Goal: Find specific page/section: Find specific page/section

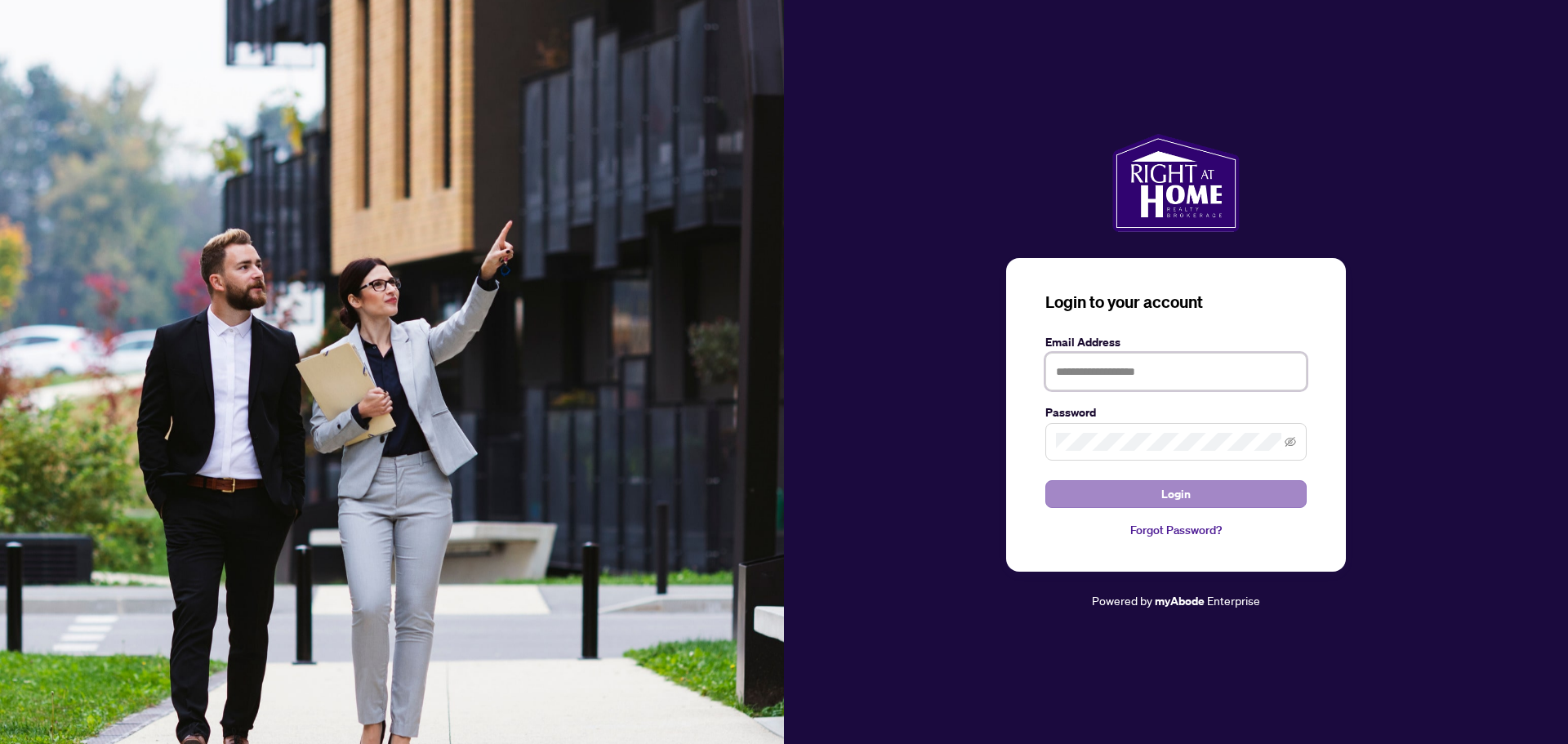
type input "**********"
click at [1162, 496] on span "Login" at bounding box center [1176, 494] width 29 height 26
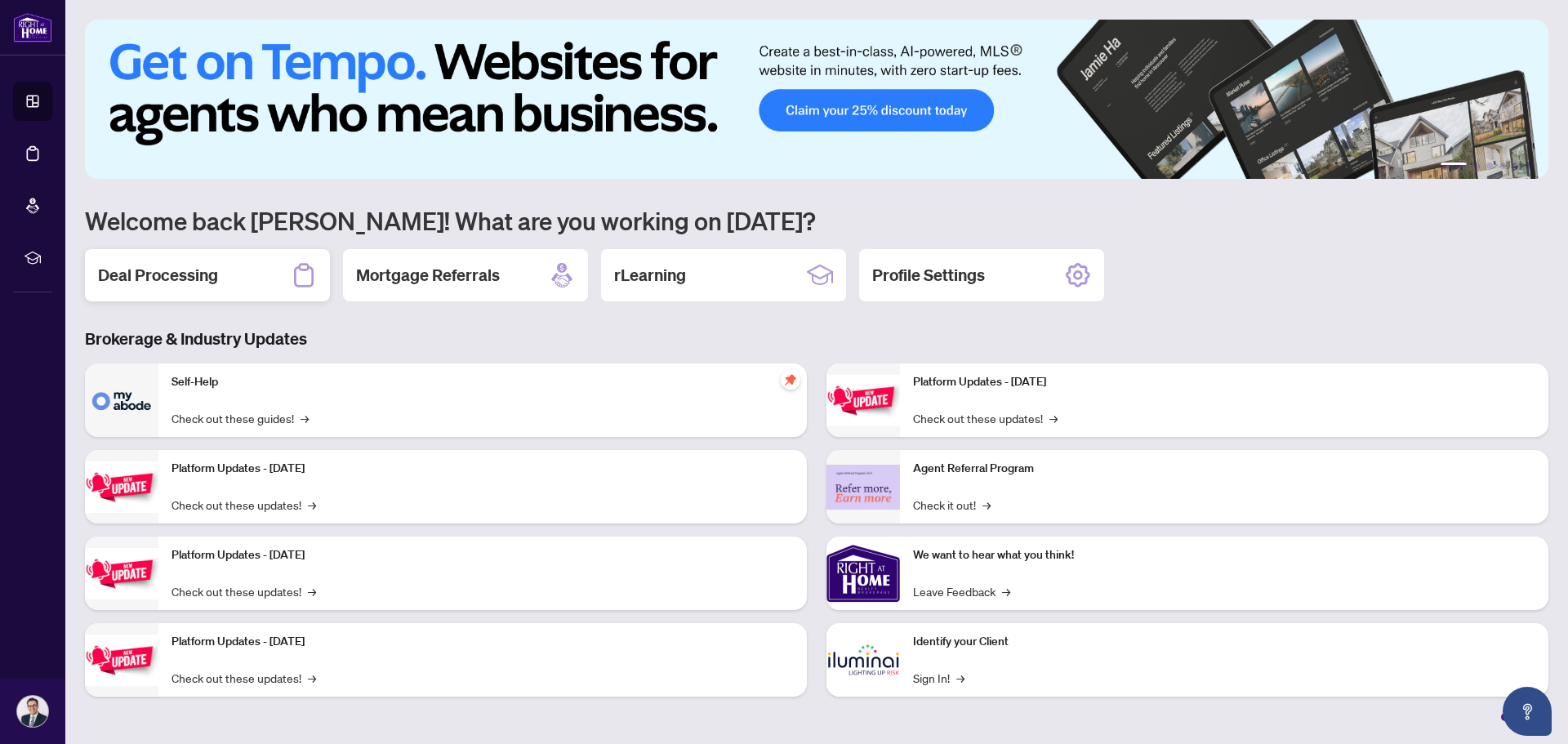
click at [217, 267] on h2 "Deal Processing" at bounding box center [158, 275] width 120 height 23
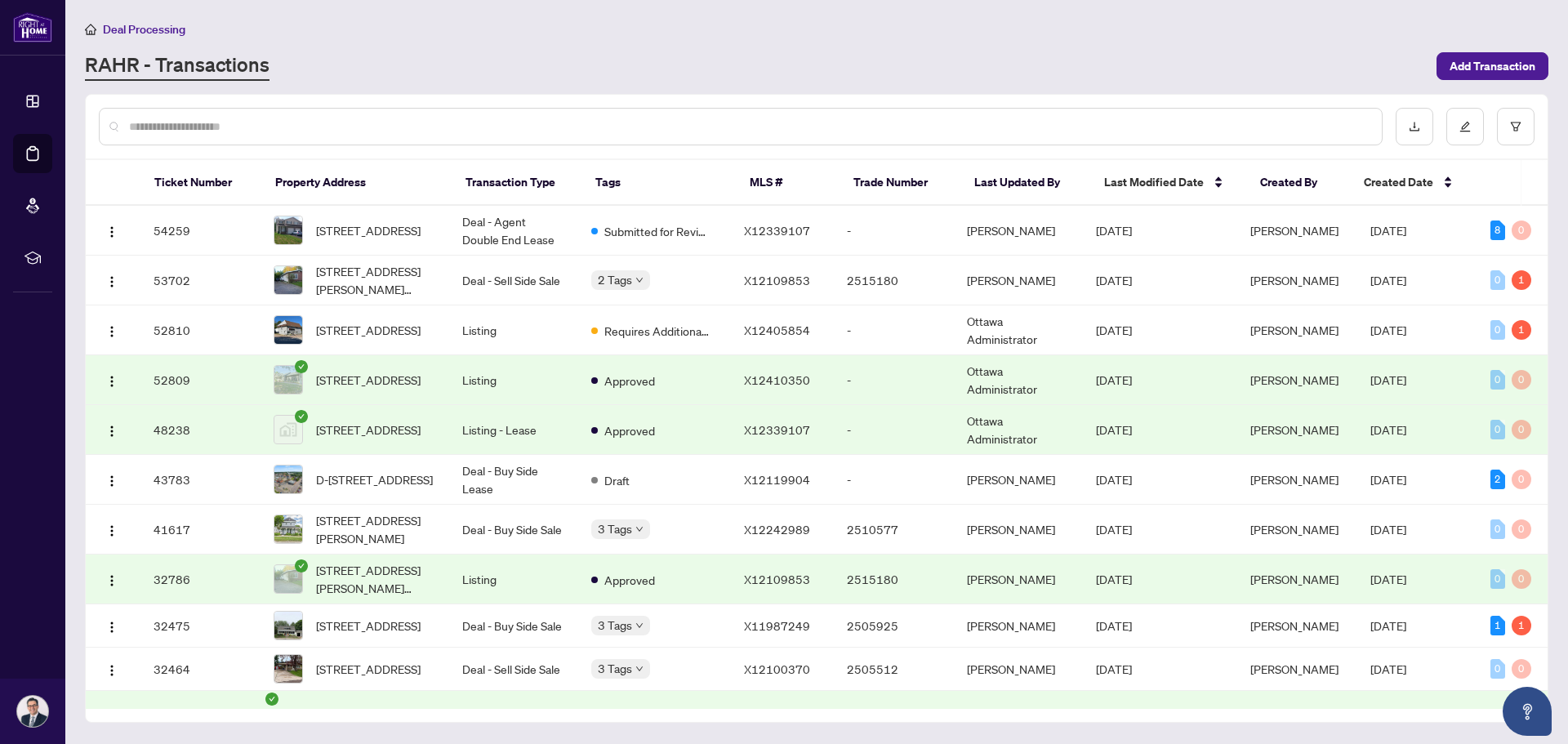
scroll to position [145, 0]
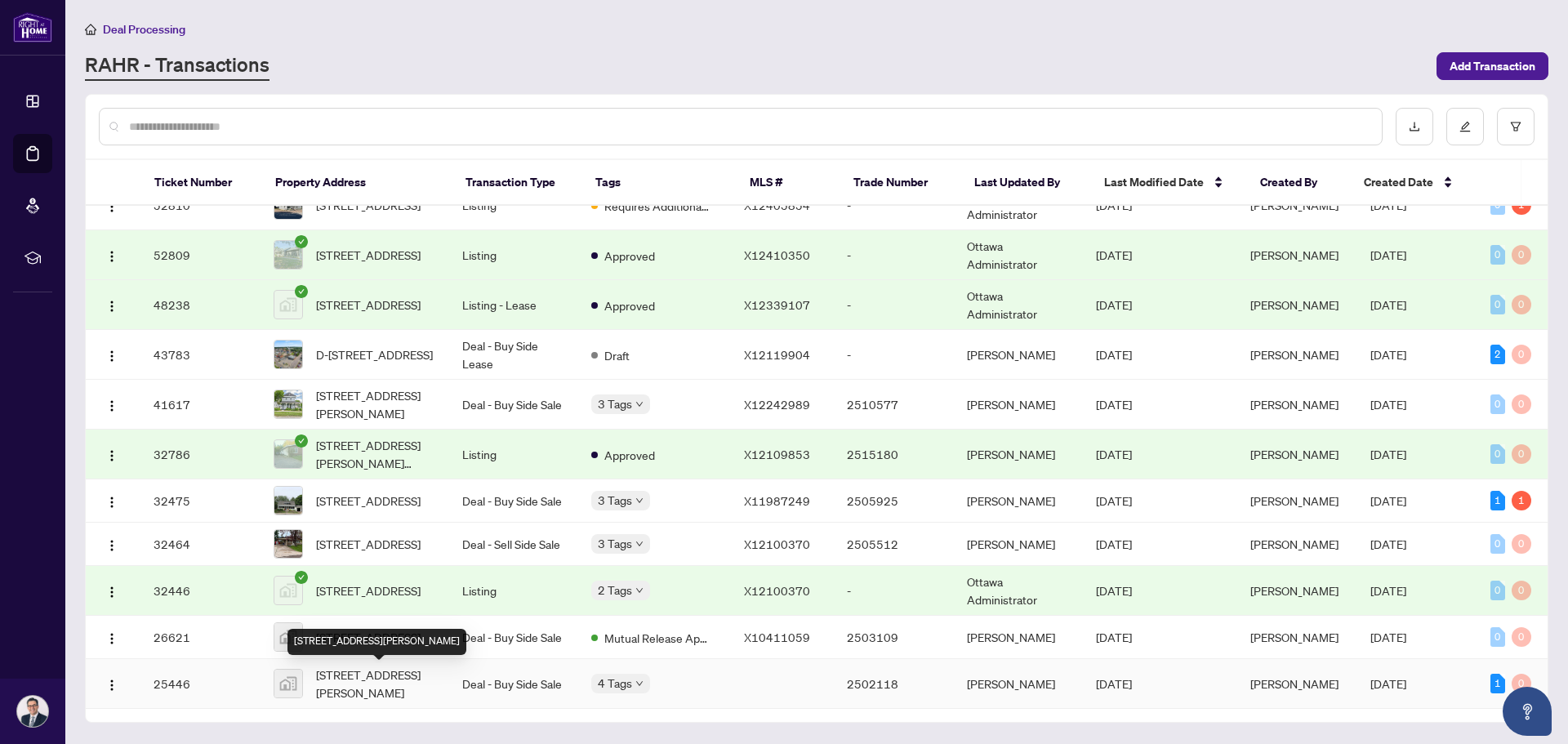
click at [414, 680] on span "[STREET_ADDRESS][PERSON_NAME]" at bounding box center [376, 684] width 120 height 36
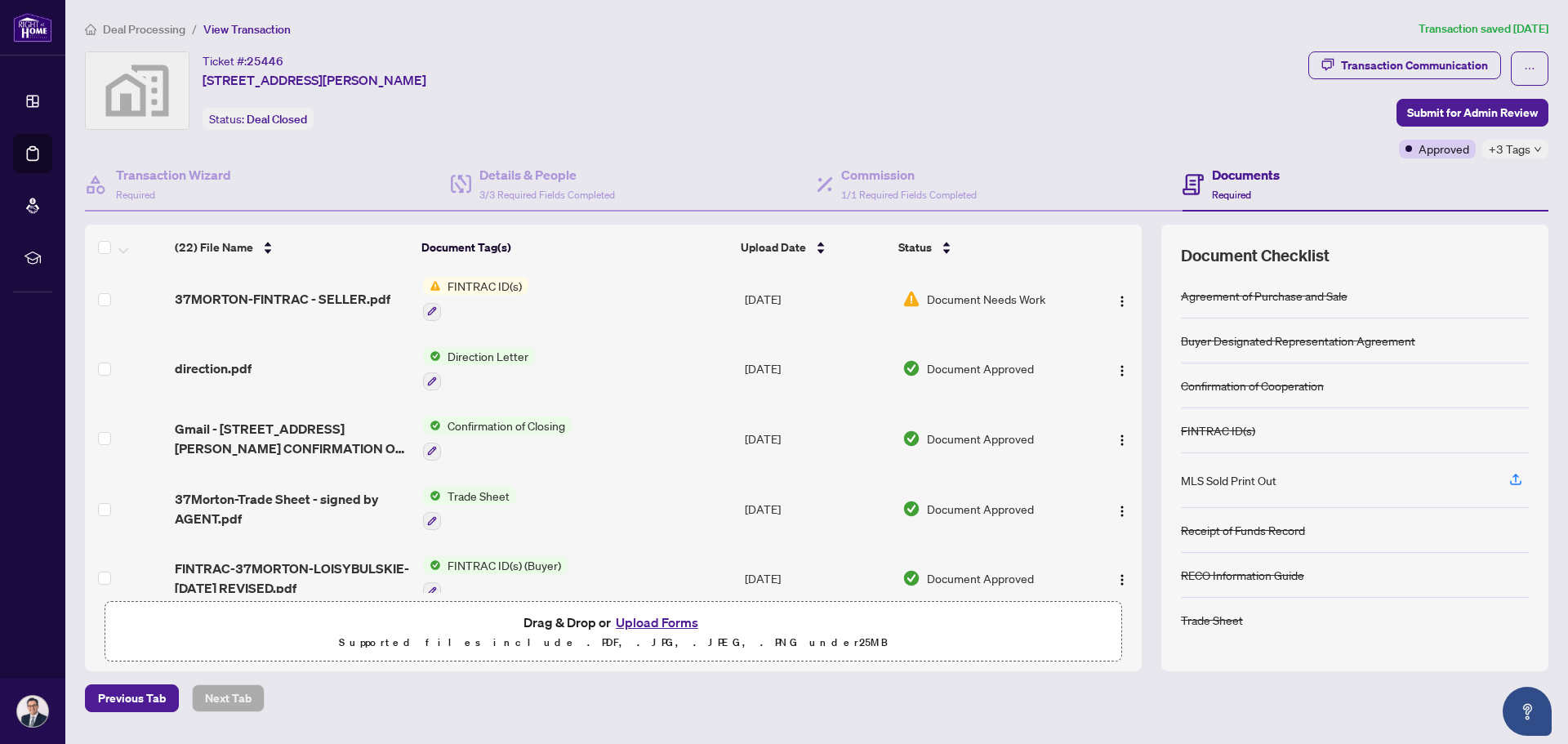
scroll to position [327, 0]
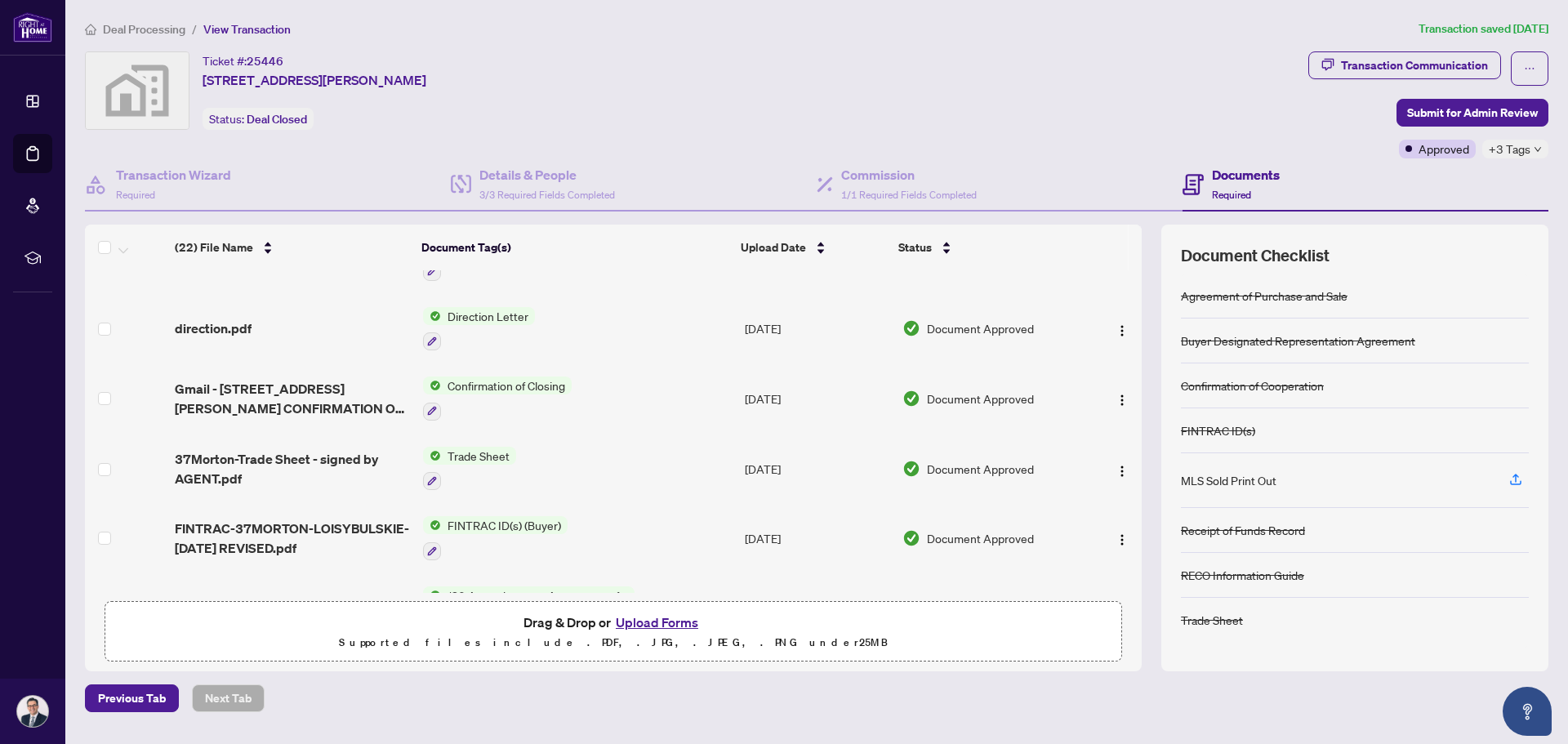
click at [461, 453] on span "Trade Sheet" at bounding box center [478, 455] width 75 height 18
click at [353, 459] on span "37Morton-Trade Sheet - signed by AGENT.pdf" at bounding box center [292, 468] width 235 height 39
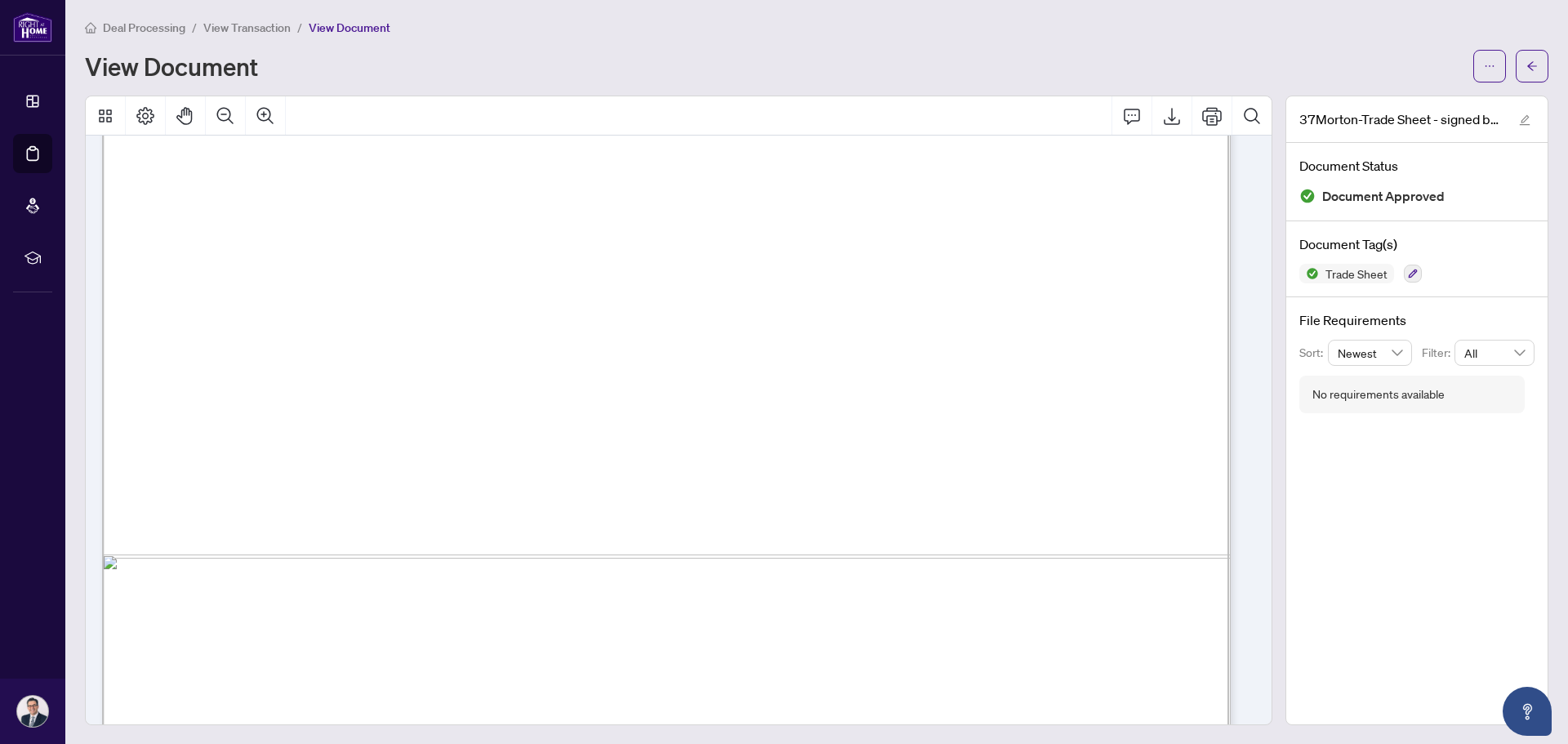
scroll to position [424, 0]
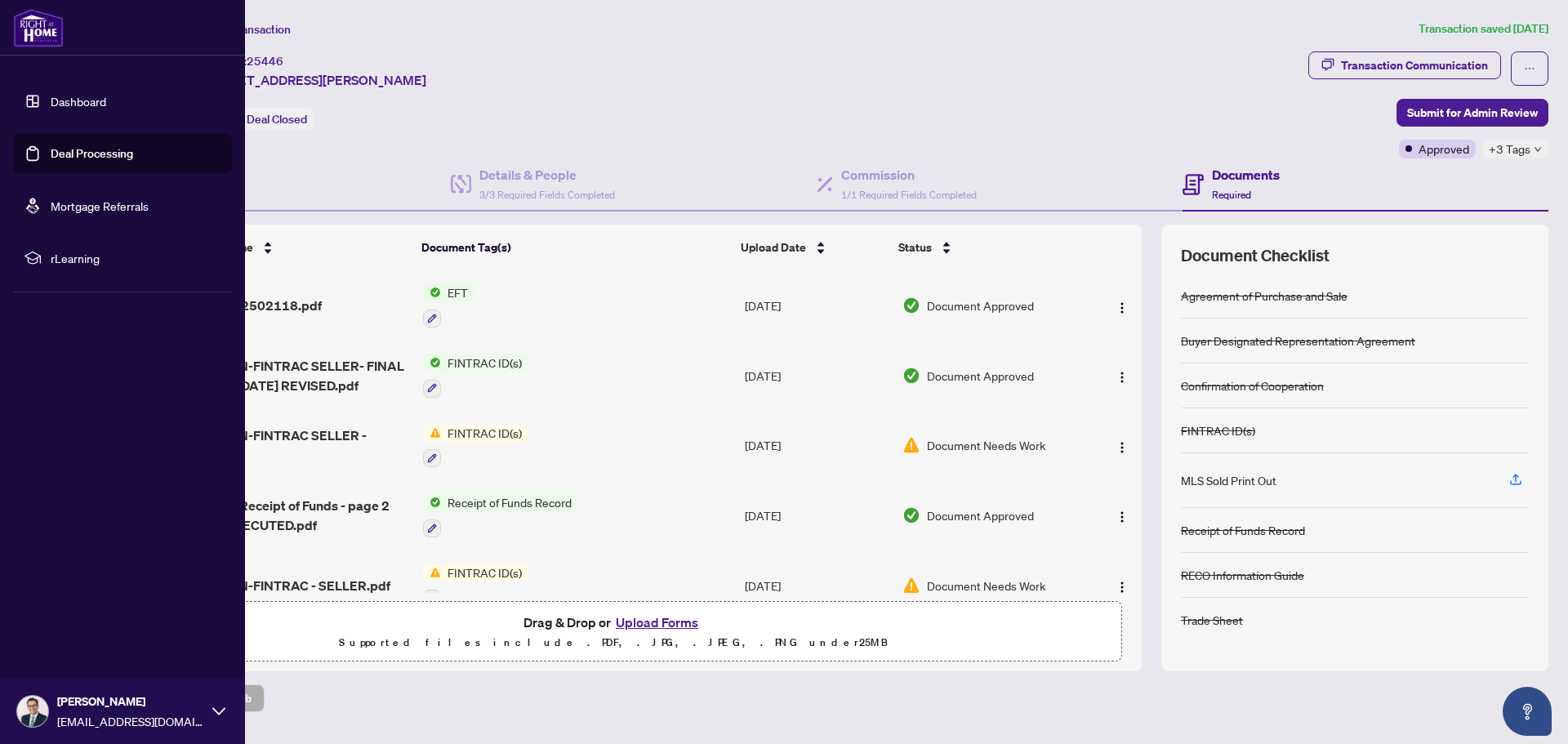
click at [56, 104] on link "Dashboard" at bounding box center [78, 101] width 55 height 15
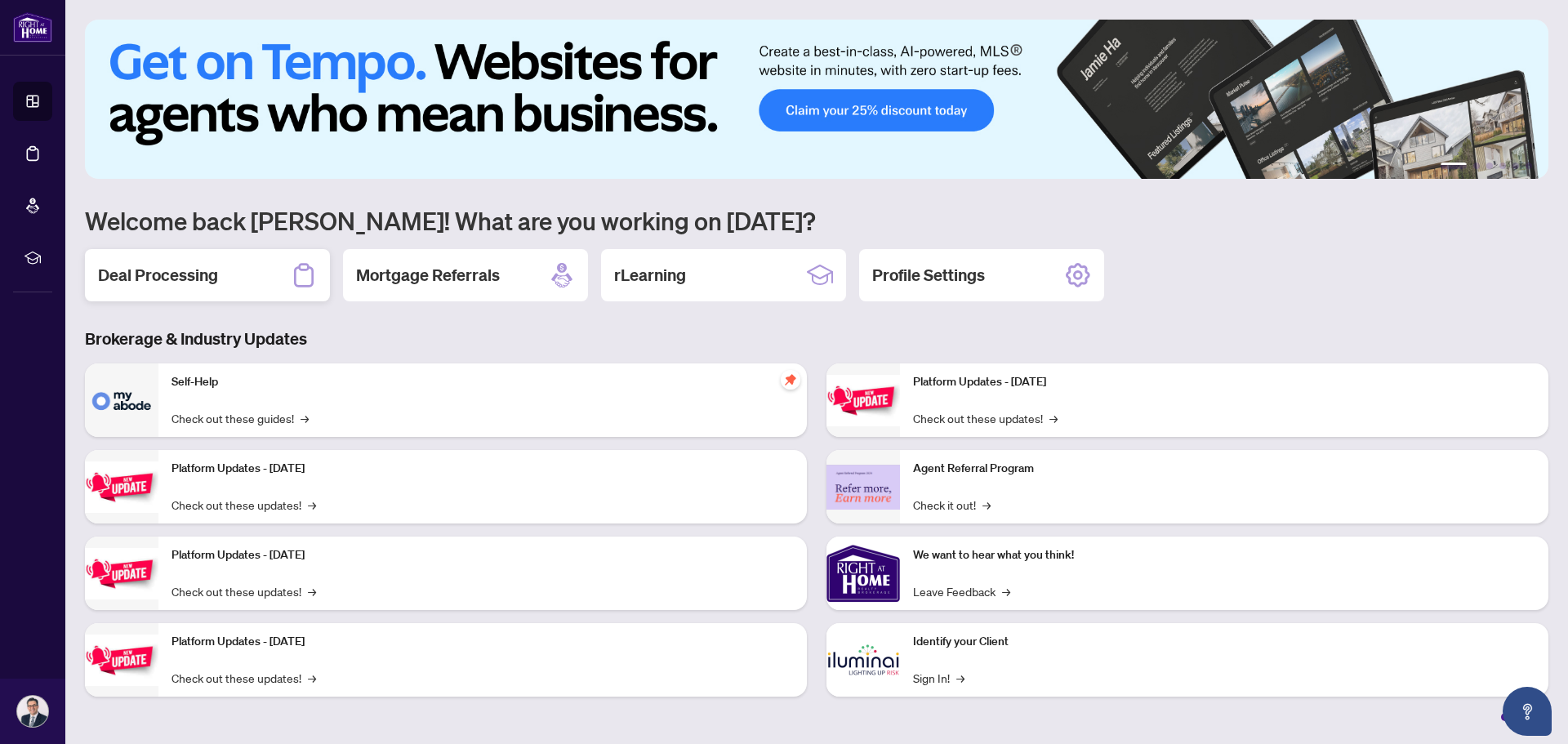
click at [203, 266] on h2 "Deal Processing" at bounding box center [158, 275] width 120 height 23
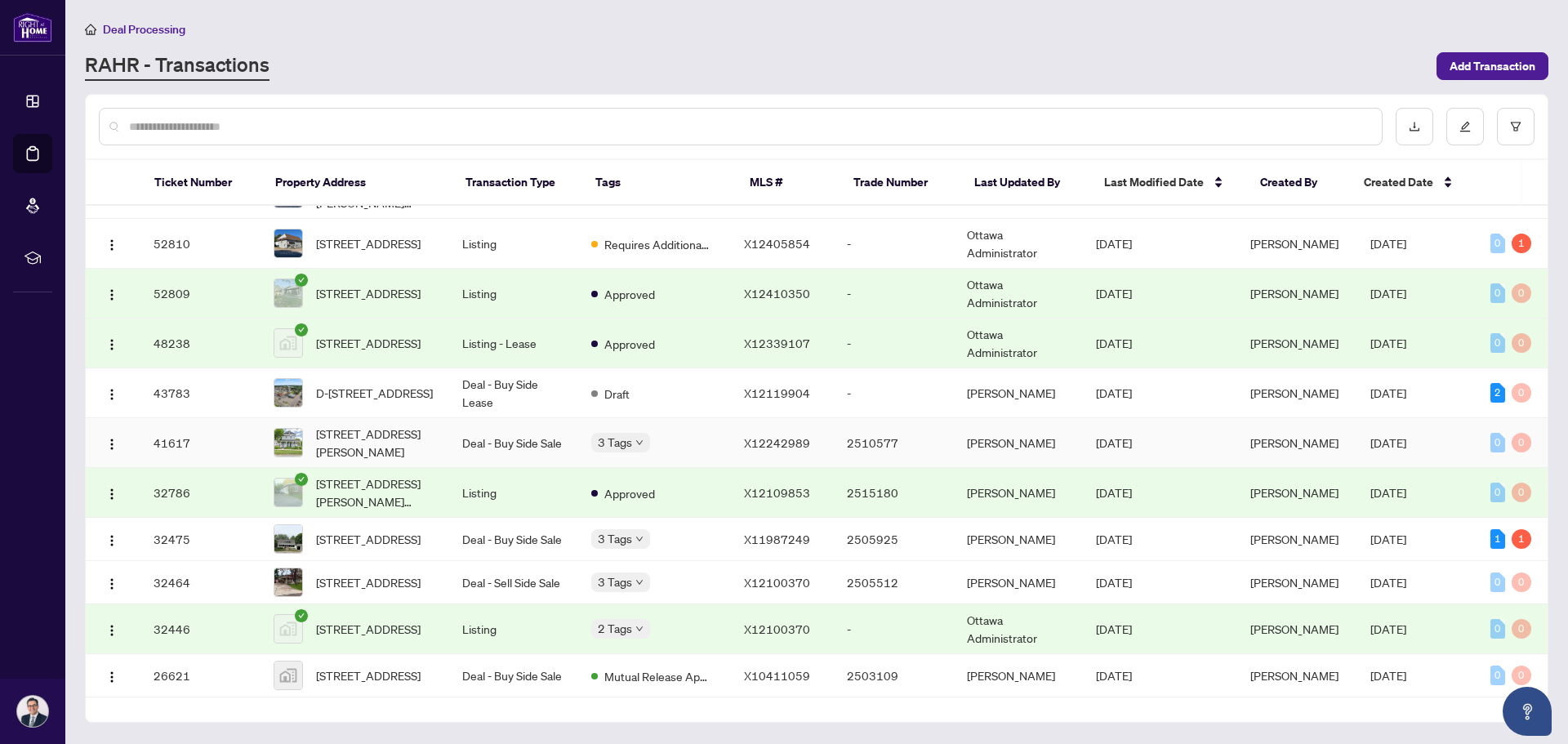
scroll to position [145, 0]
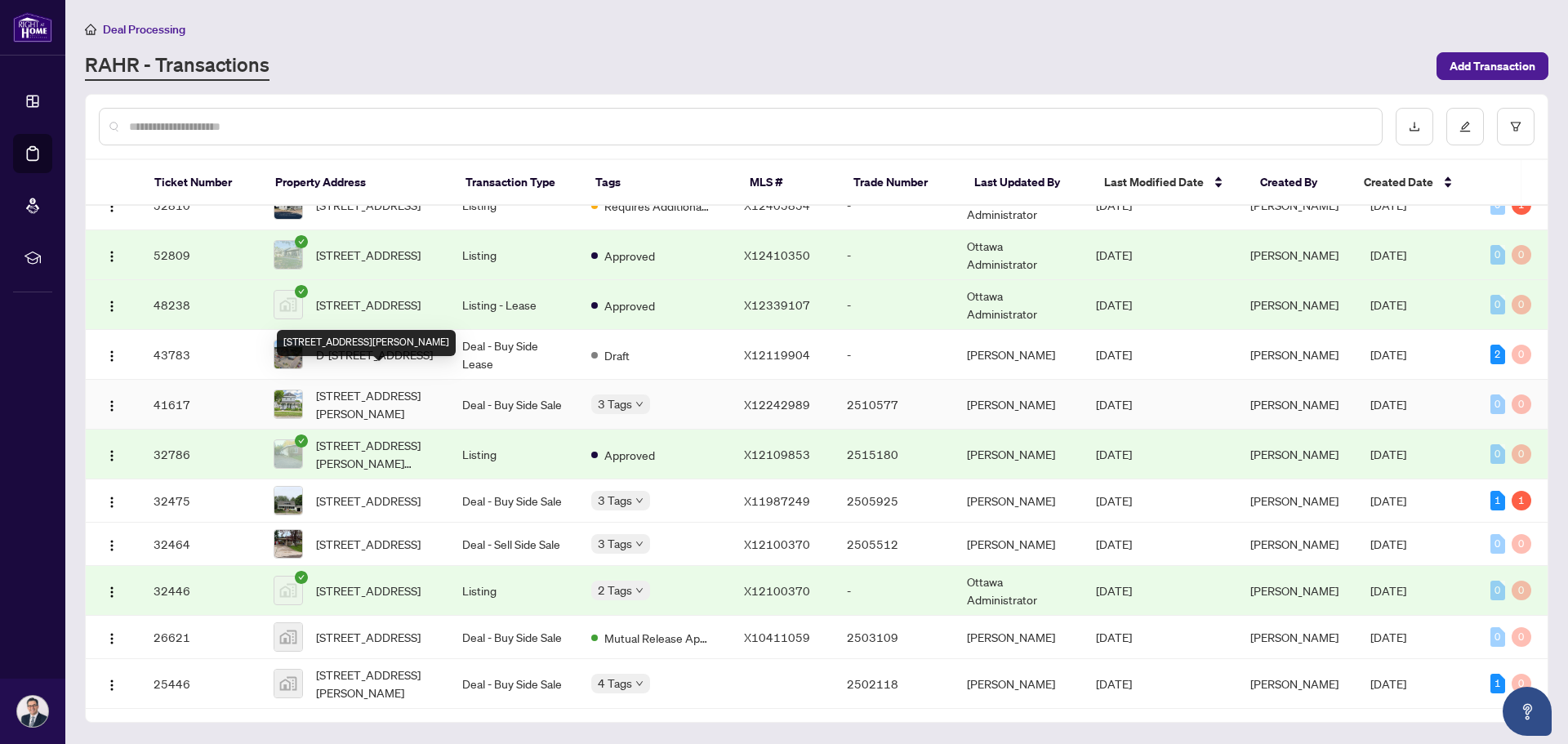
click at [361, 386] on span "[STREET_ADDRESS][PERSON_NAME]" at bounding box center [376, 404] width 120 height 36
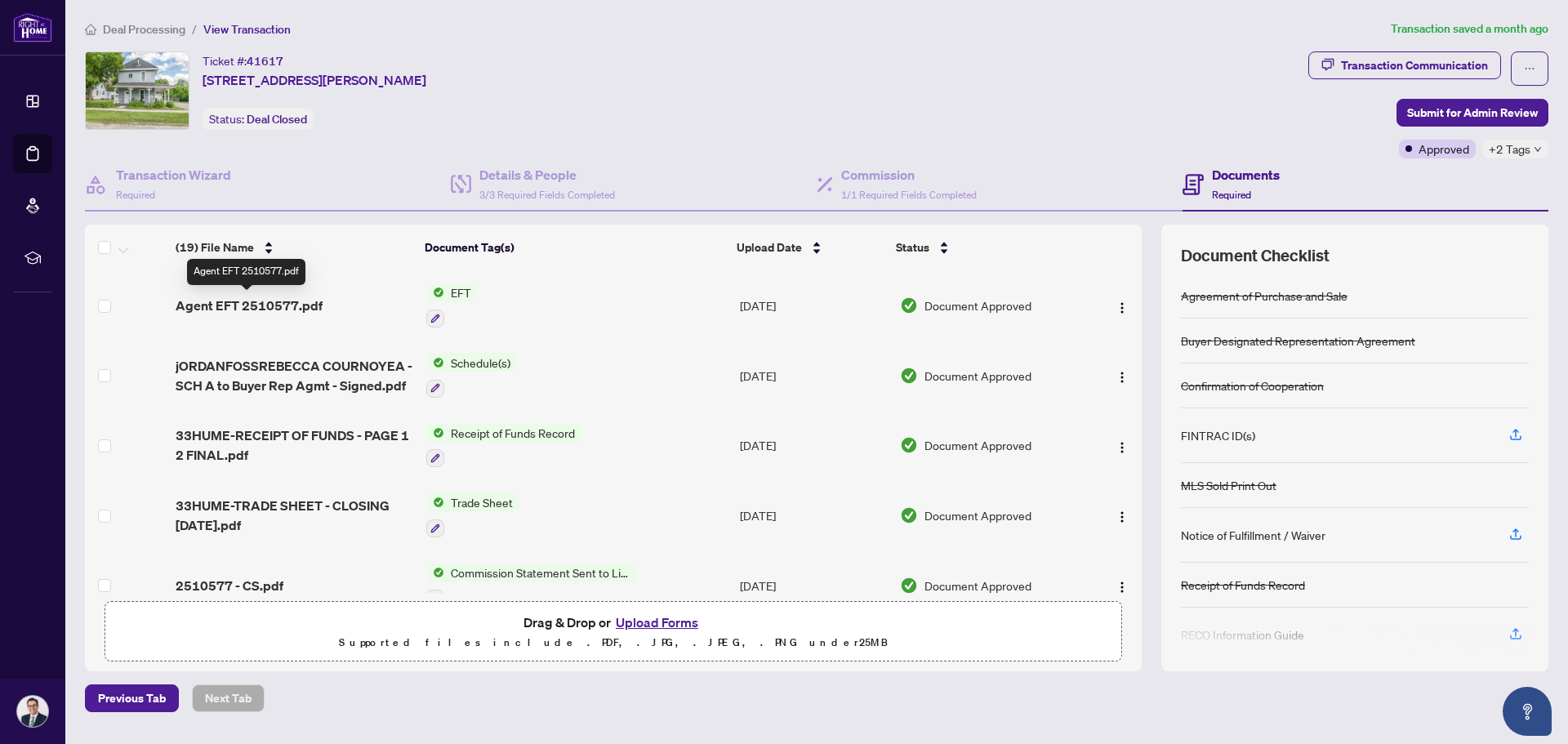
click at [286, 303] on span "Agent EFT 2510577.pdf" at bounding box center [249, 305] width 147 height 20
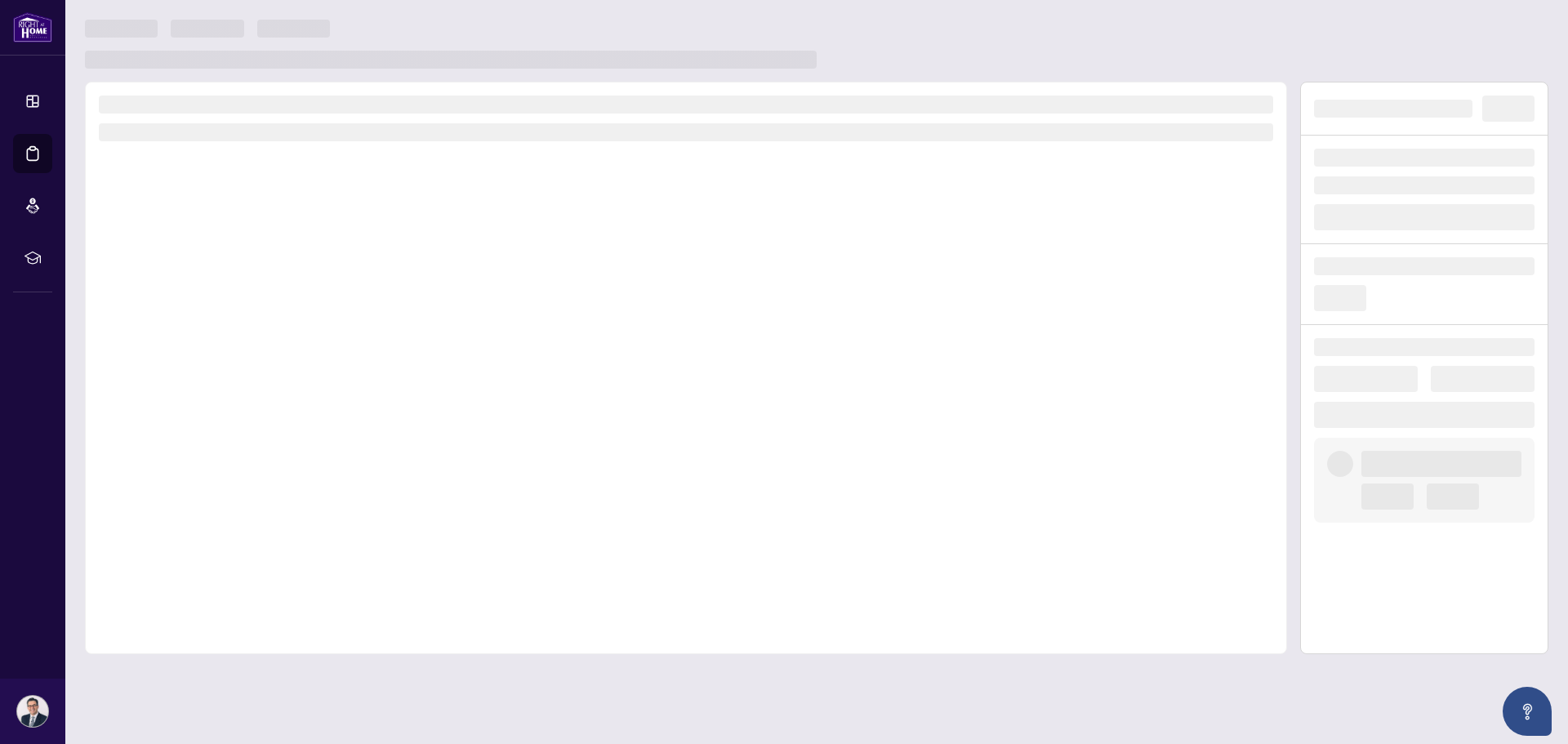
click at [286, 303] on div at bounding box center [686, 368] width 1203 height 572
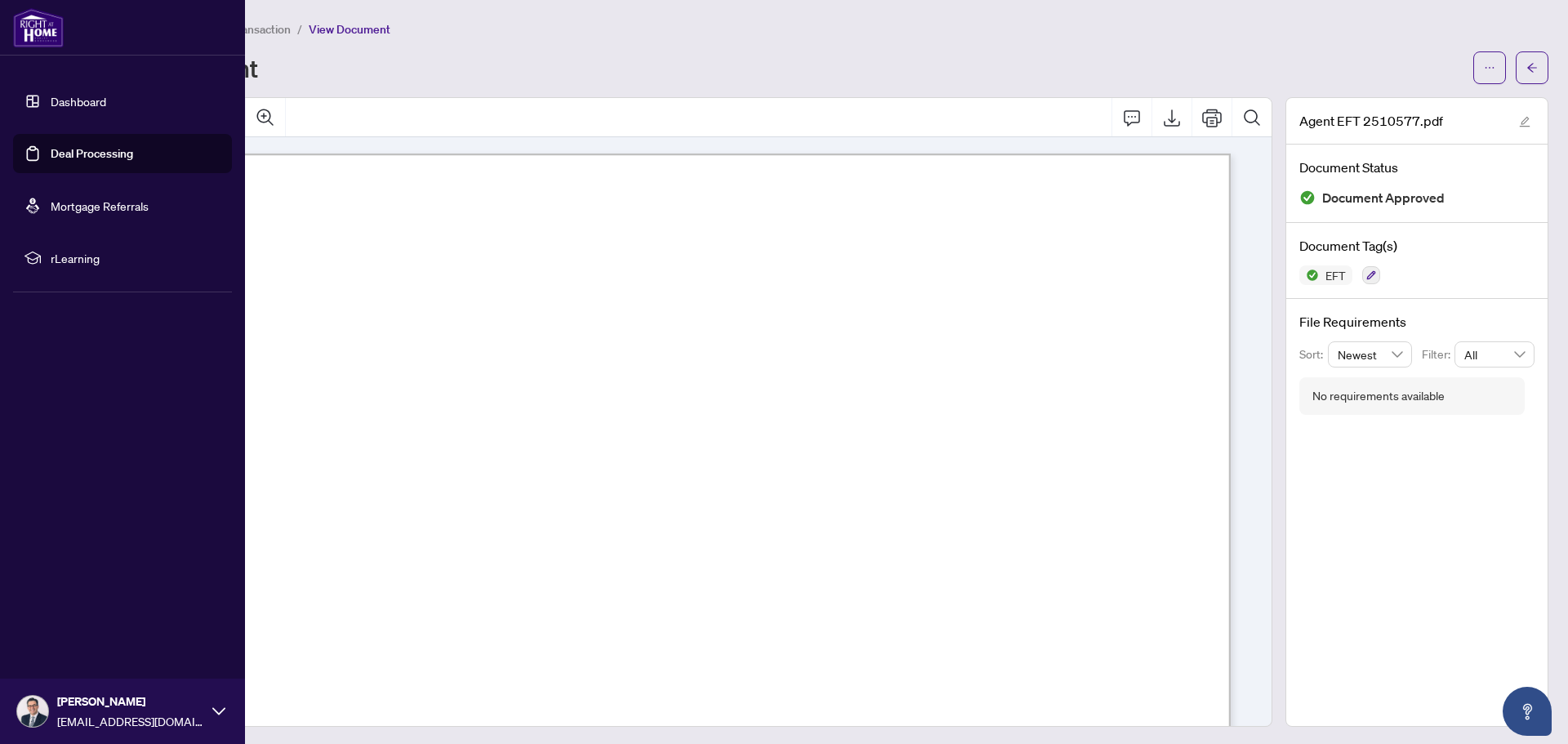
click at [54, 98] on link "Dashboard" at bounding box center [78, 101] width 55 height 15
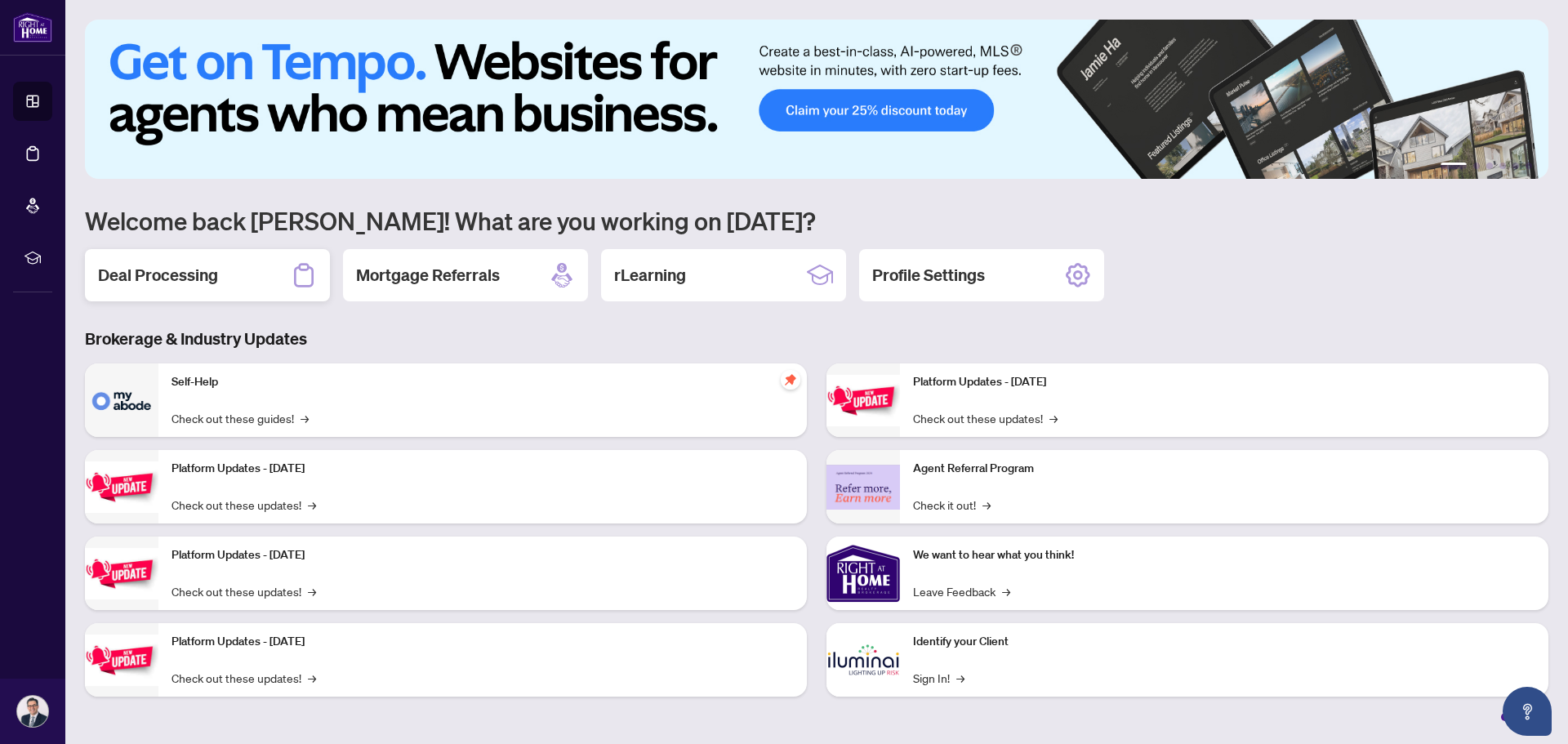
click at [156, 272] on h2 "Deal Processing" at bounding box center [158, 275] width 120 height 23
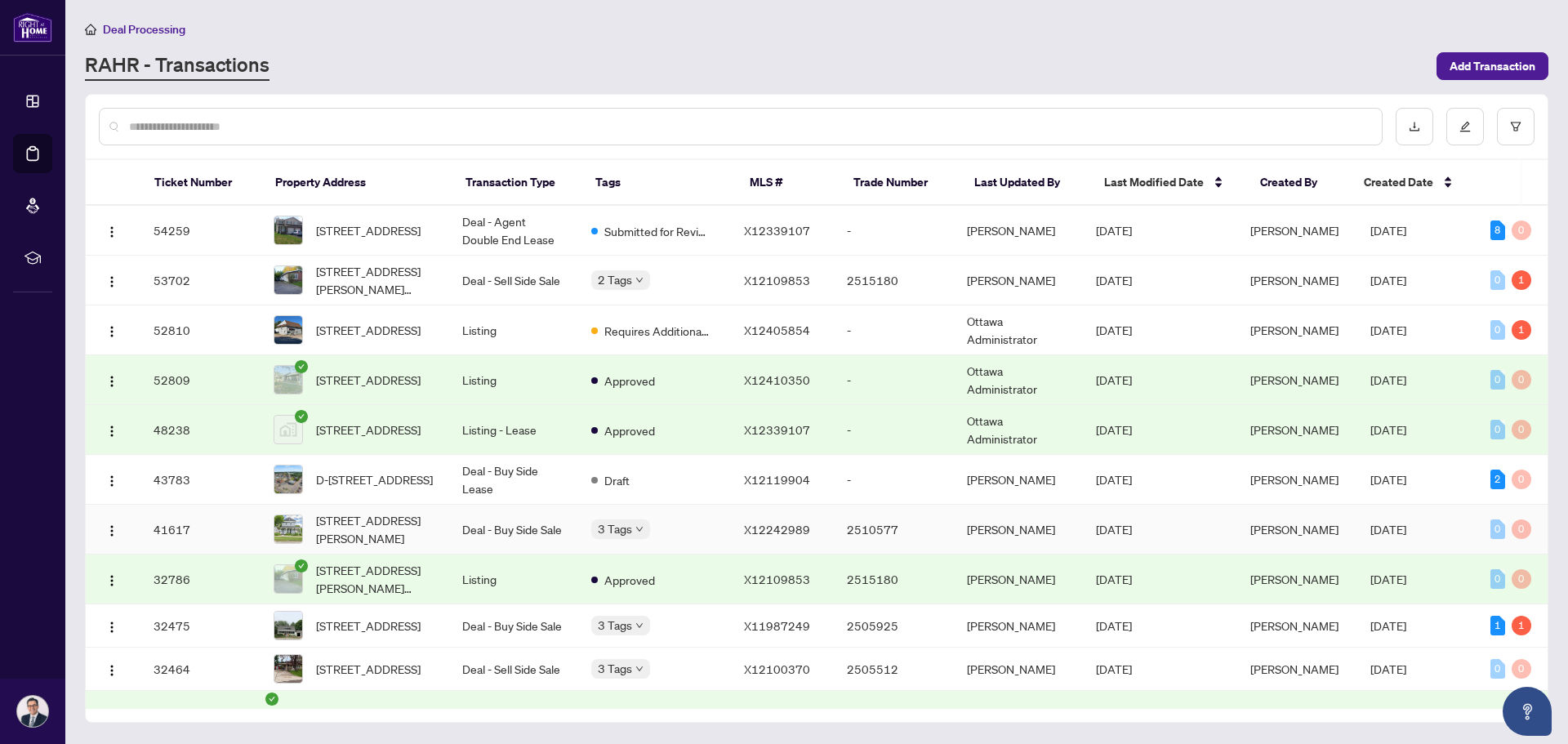
scroll to position [145, 0]
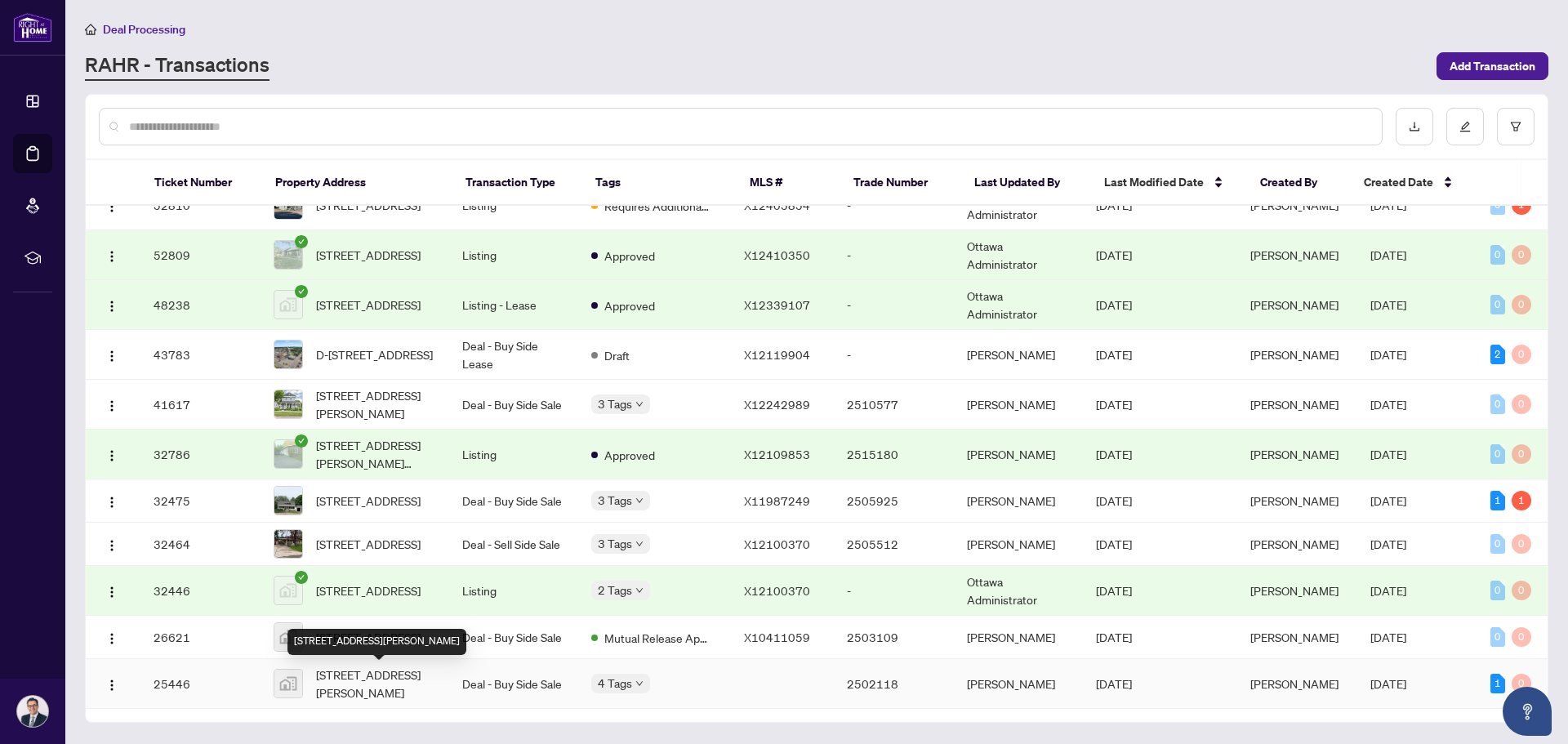
click at [351, 689] on span "[STREET_ADDRESS][PERSON_NAME]" at bounding box center [376, 684] width 120 height 36
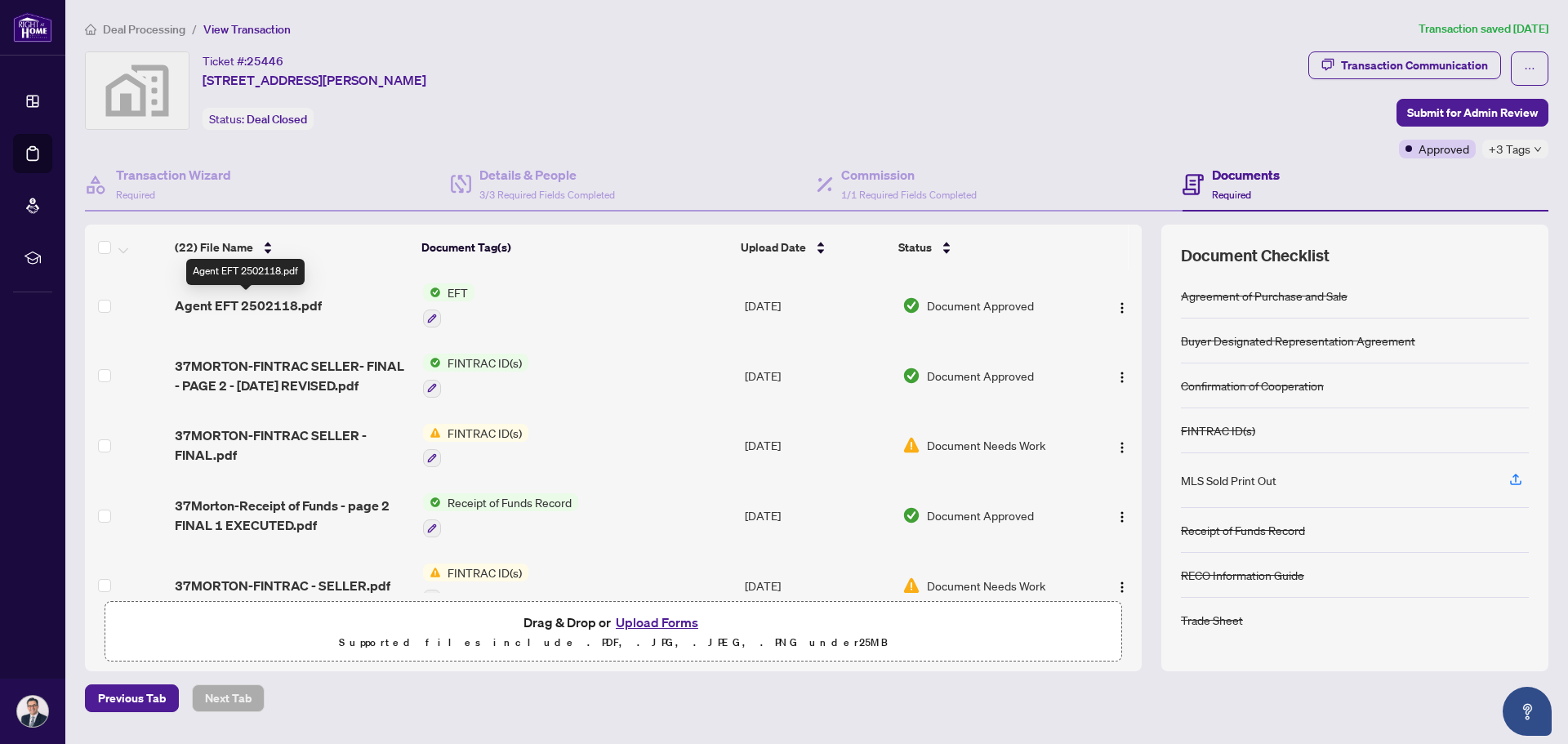
click at [298, 303] on span "Agent EFT 2502118.pdf" at bounding box center [248, 305] width 147 height 20
